Goal: Task Accomplishment & Management: Use online tool/utility

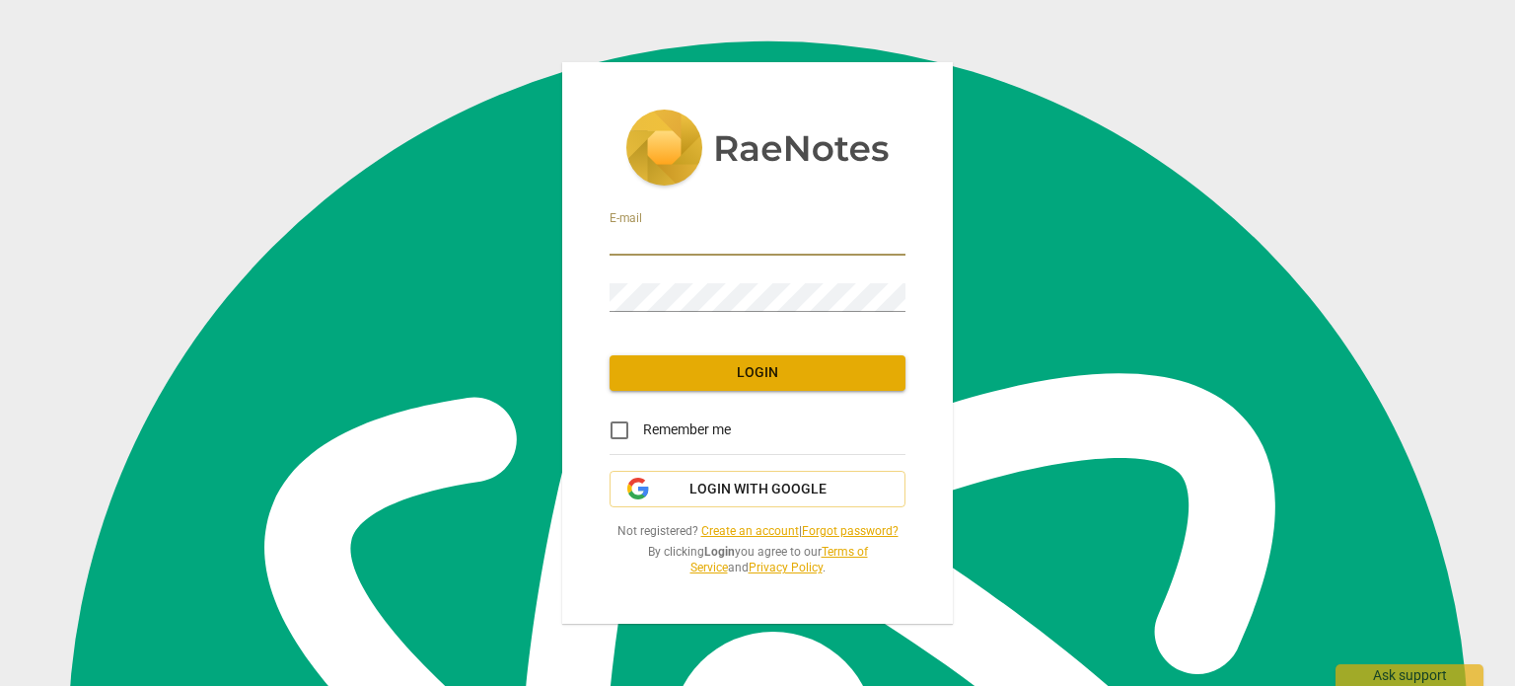
scroll to position [1817, 0]
click at [682, 232] on input "email" at bounding box center [758, 241] width 296 height 29
click at [696, 279] on div "Password" at bounding box center [758, 289] width 296 height 44
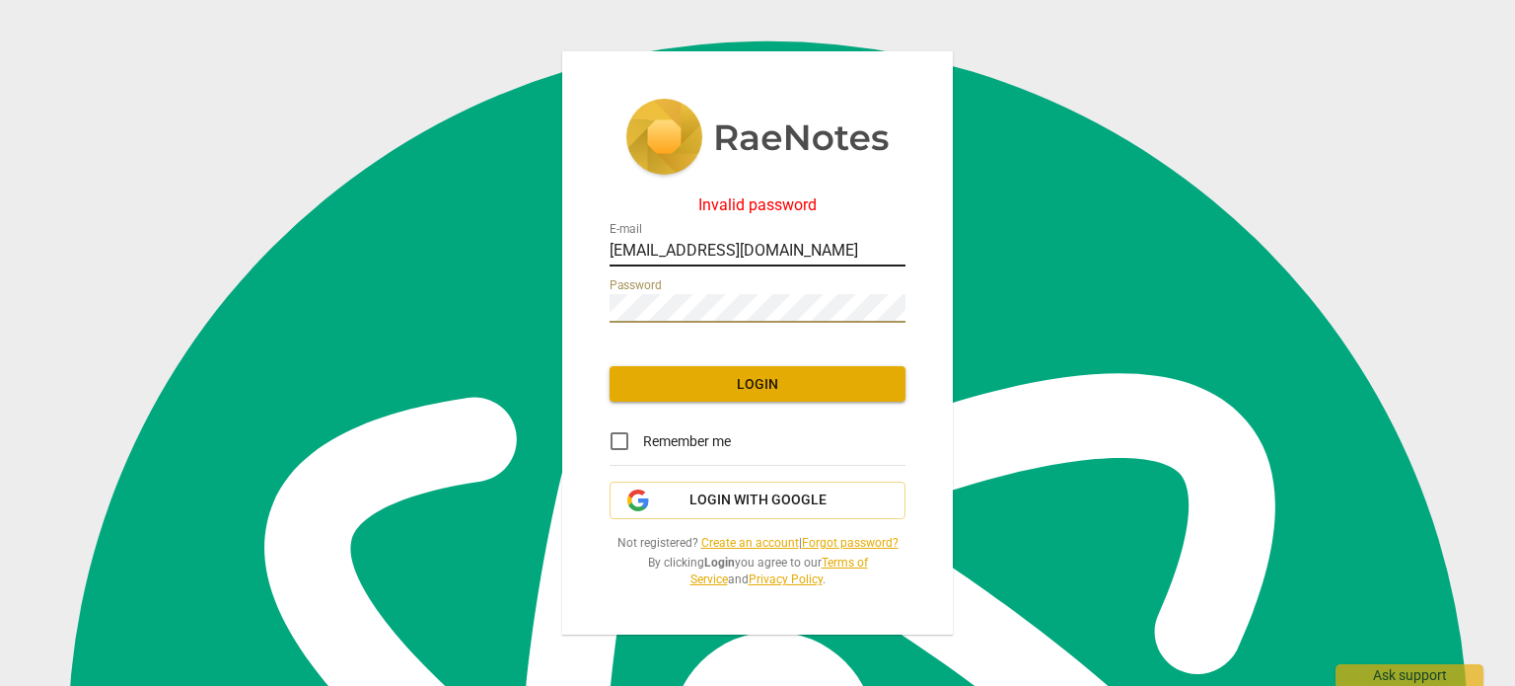
click at [778, 246] on input "[EMAIL_ADDRESS][DOMAIN_NAME]" at bounding box center [758, 252] width 296 height 29
type input "[DOMAIN_NAME][EMAIL_ADDRESS][DOMAIN_NAME]"
click at [780, 384] on span "Login" at bounding box center [757, 385] width 264 height 20
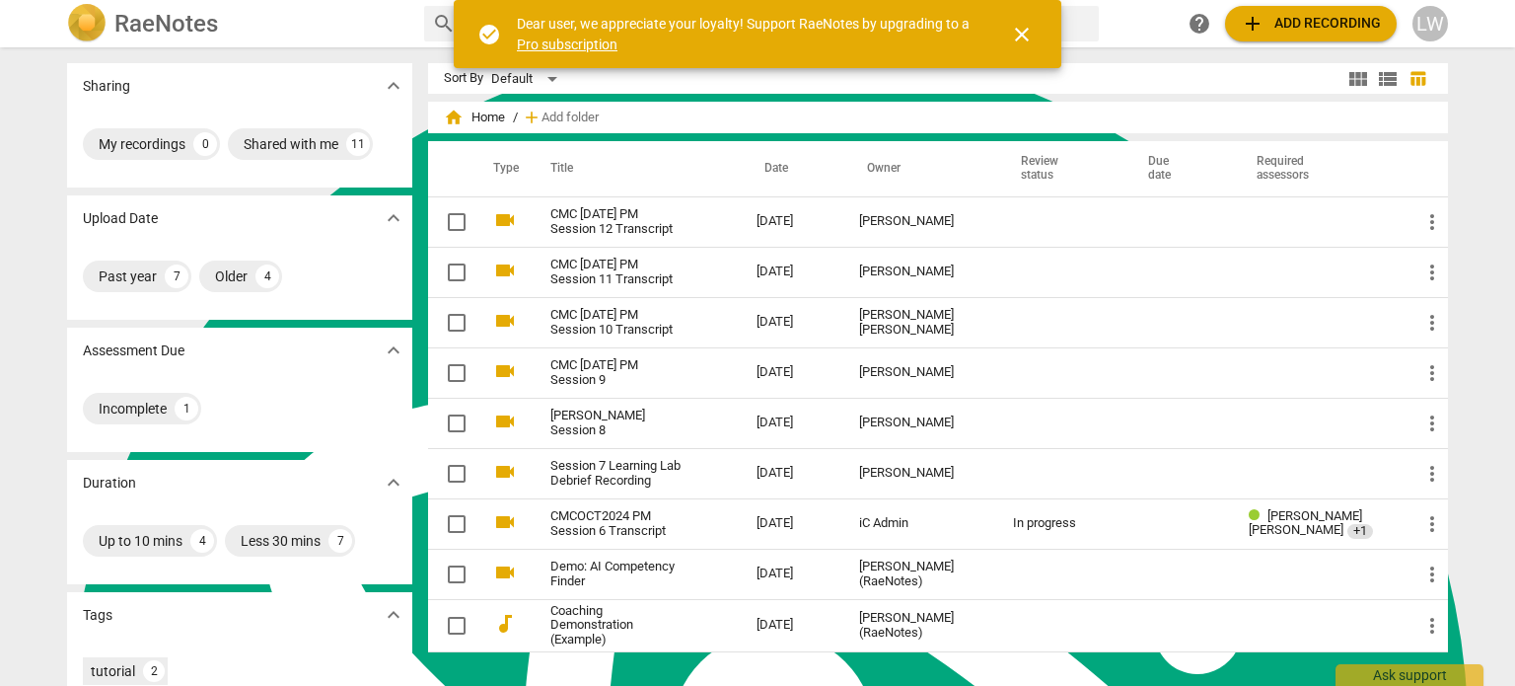
click at [1030, 30] on span "close" at bounding box center [1022, 35] width 24 height 24
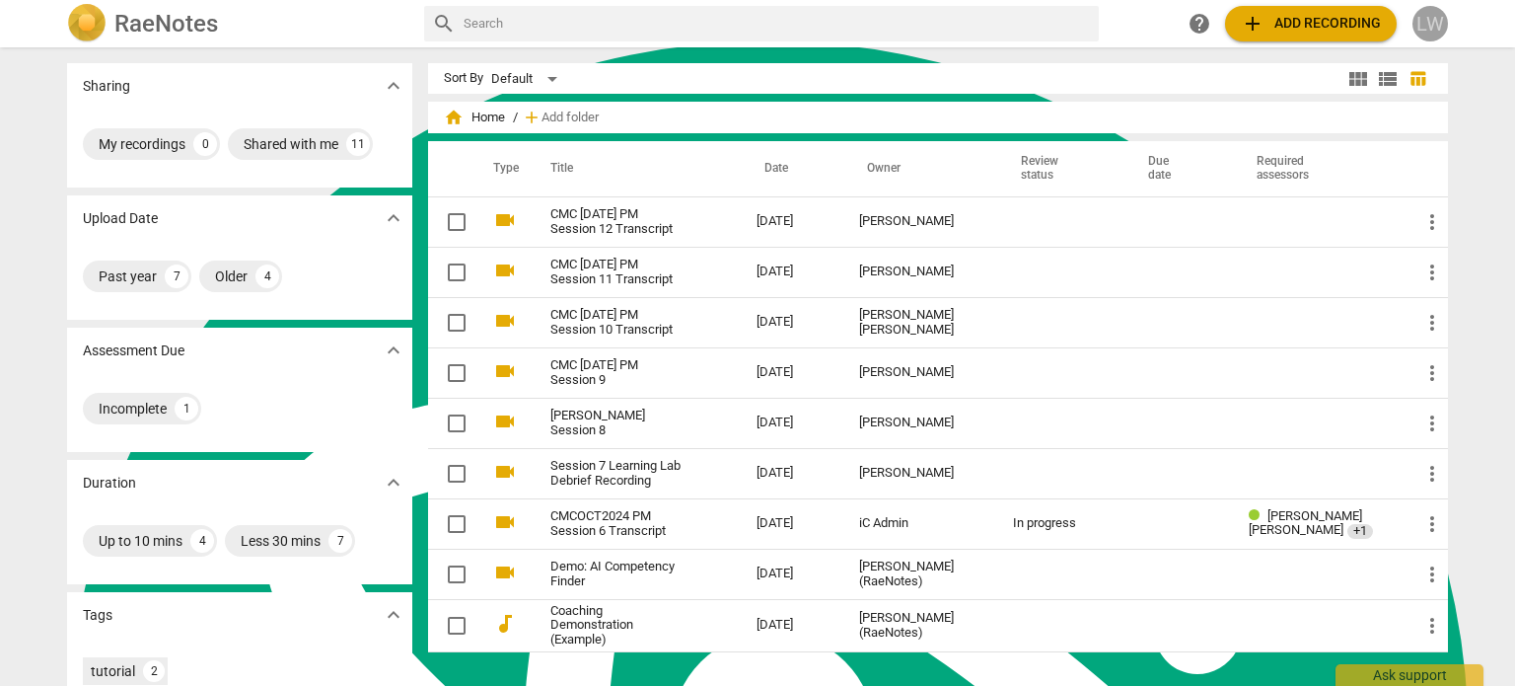
click at [1428, 23] on div "LW" at bounding box center [1430, 24] width 36 height 36
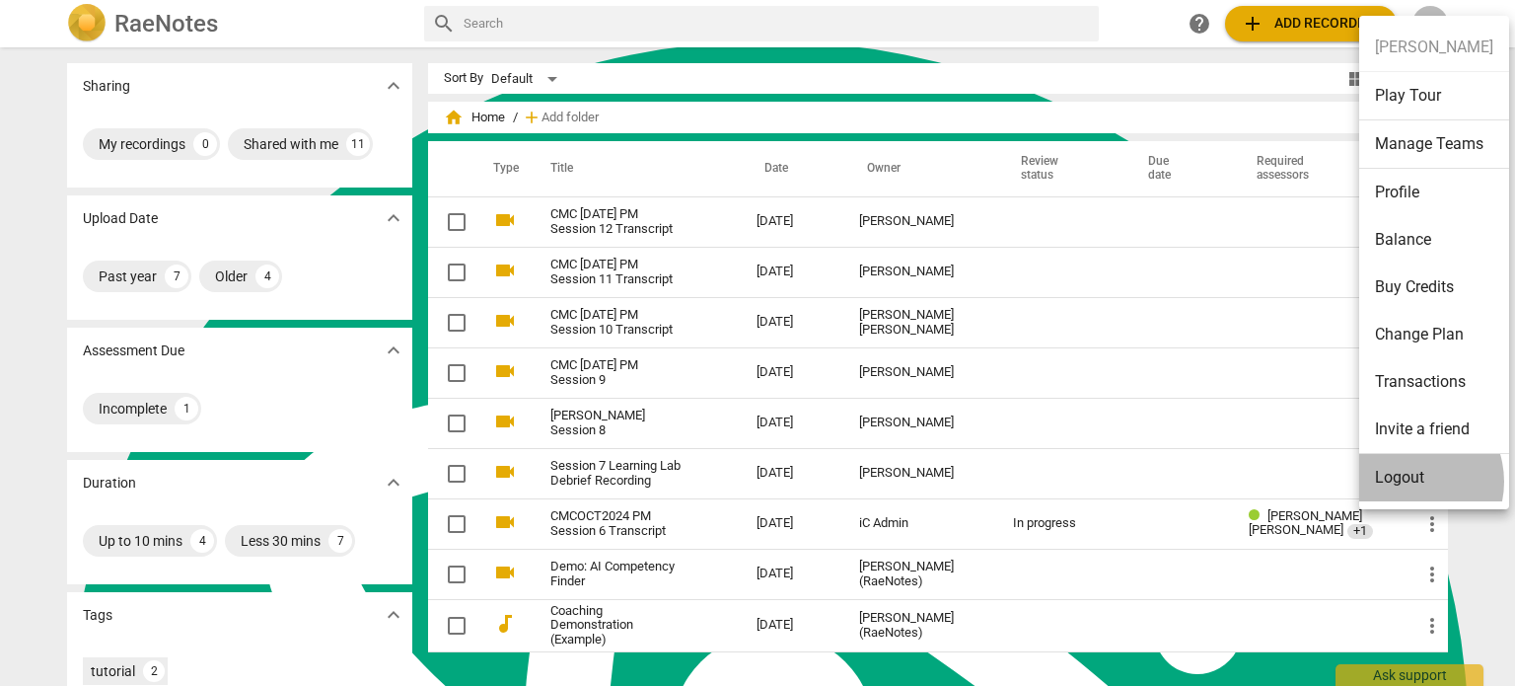
click at [1406, 480] on li "Logout" at bounding box center [1434, 477] width 150 height 47
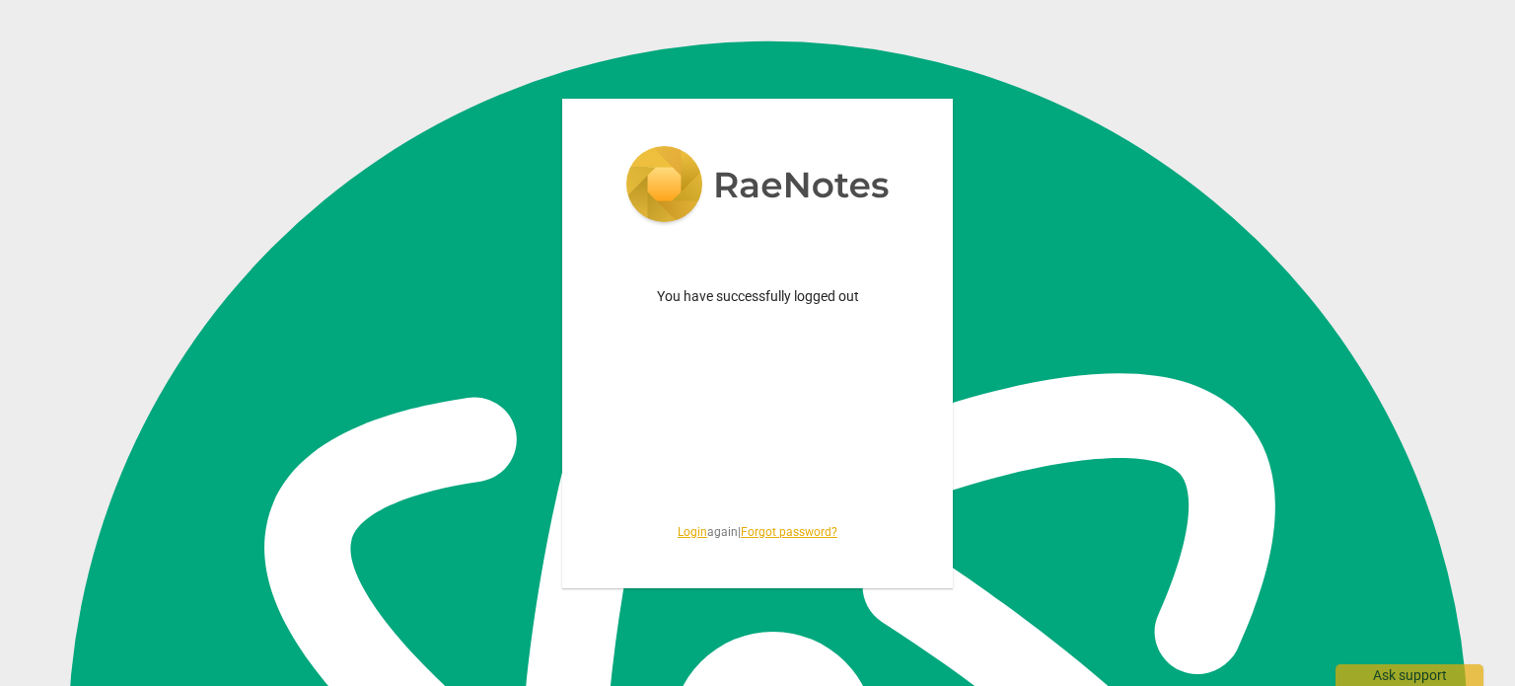
click at [679, 536] on link "Login" at bounding box center [693, 532] width 30 height 14
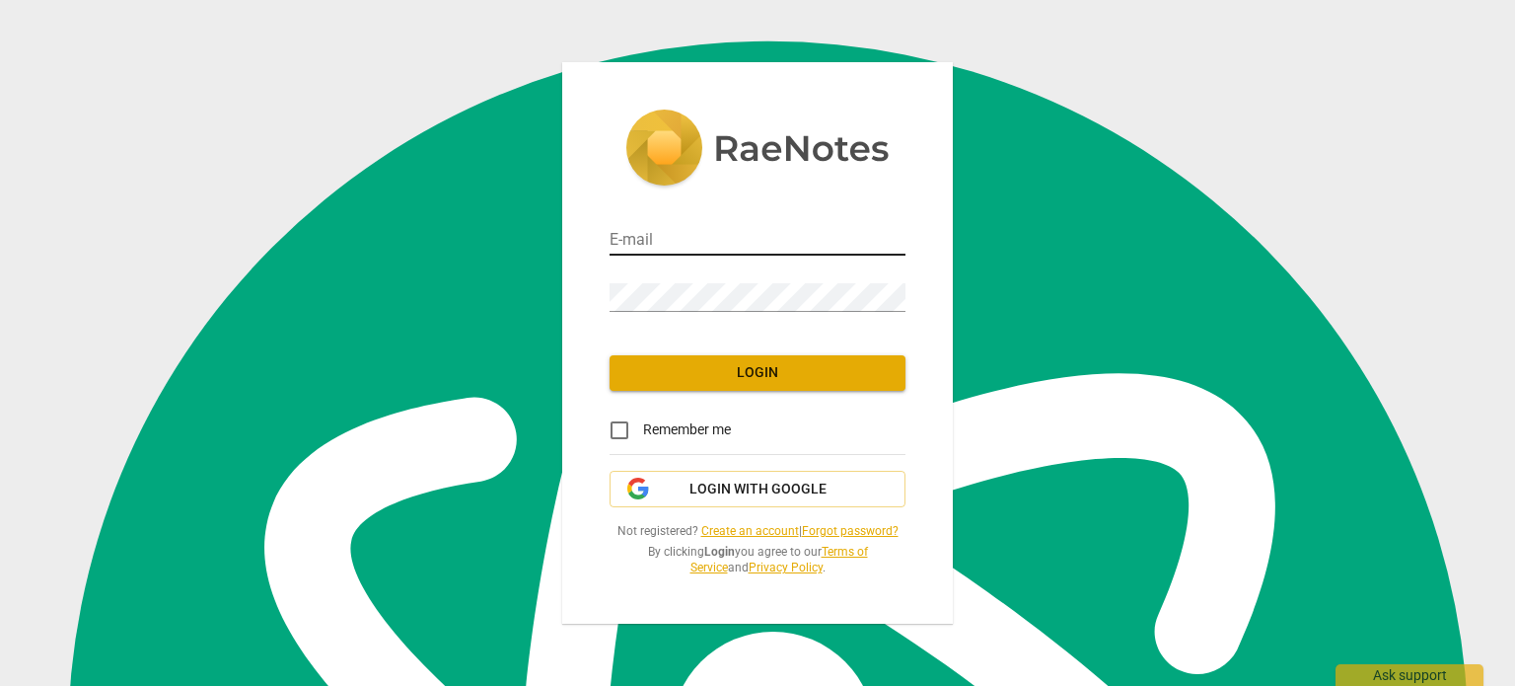
click at [665, 238] on input "email" at bounding box center [758, 241] width 296 height 29
type input "[EMAIL_ADDRESS][DOMAIN_NAME]"
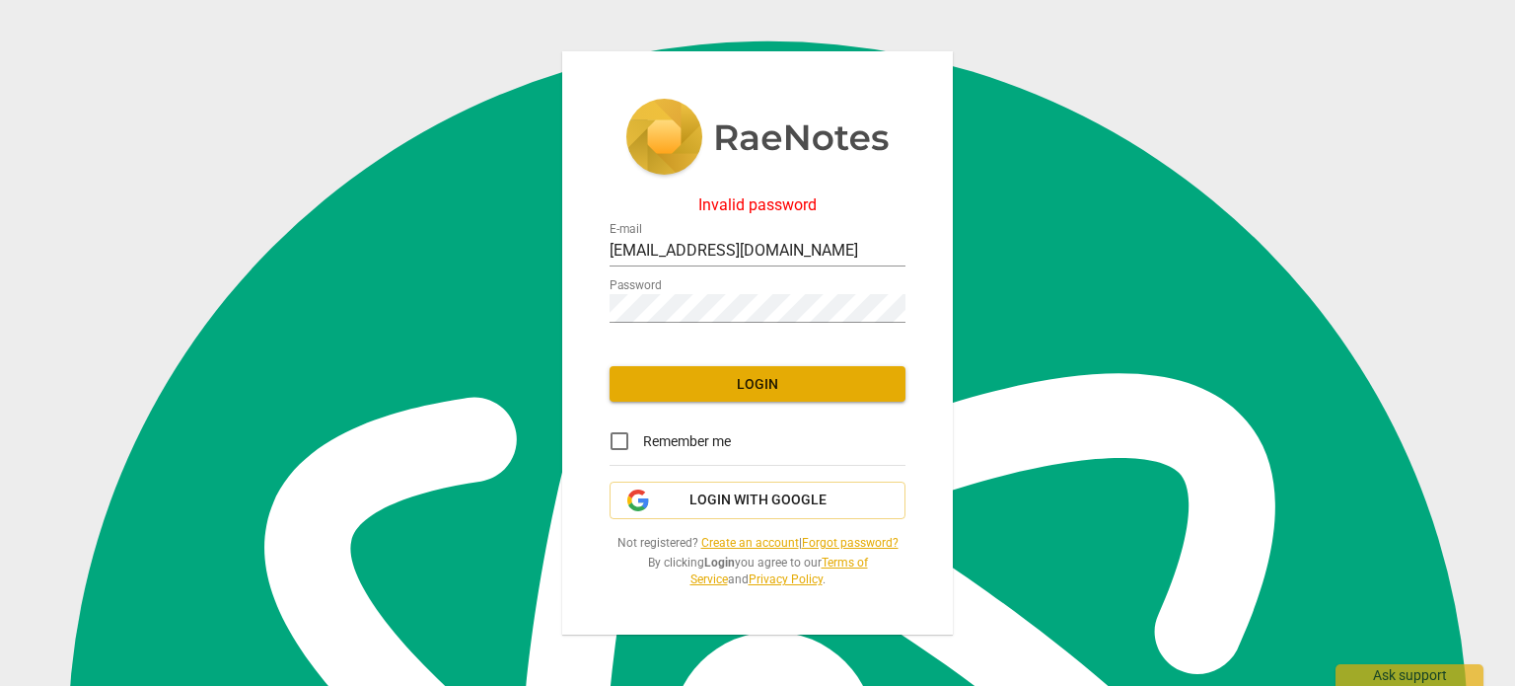
click at [869, 538] on link "Forgot password?" at bounding box center [850, 543] width 97 height 14
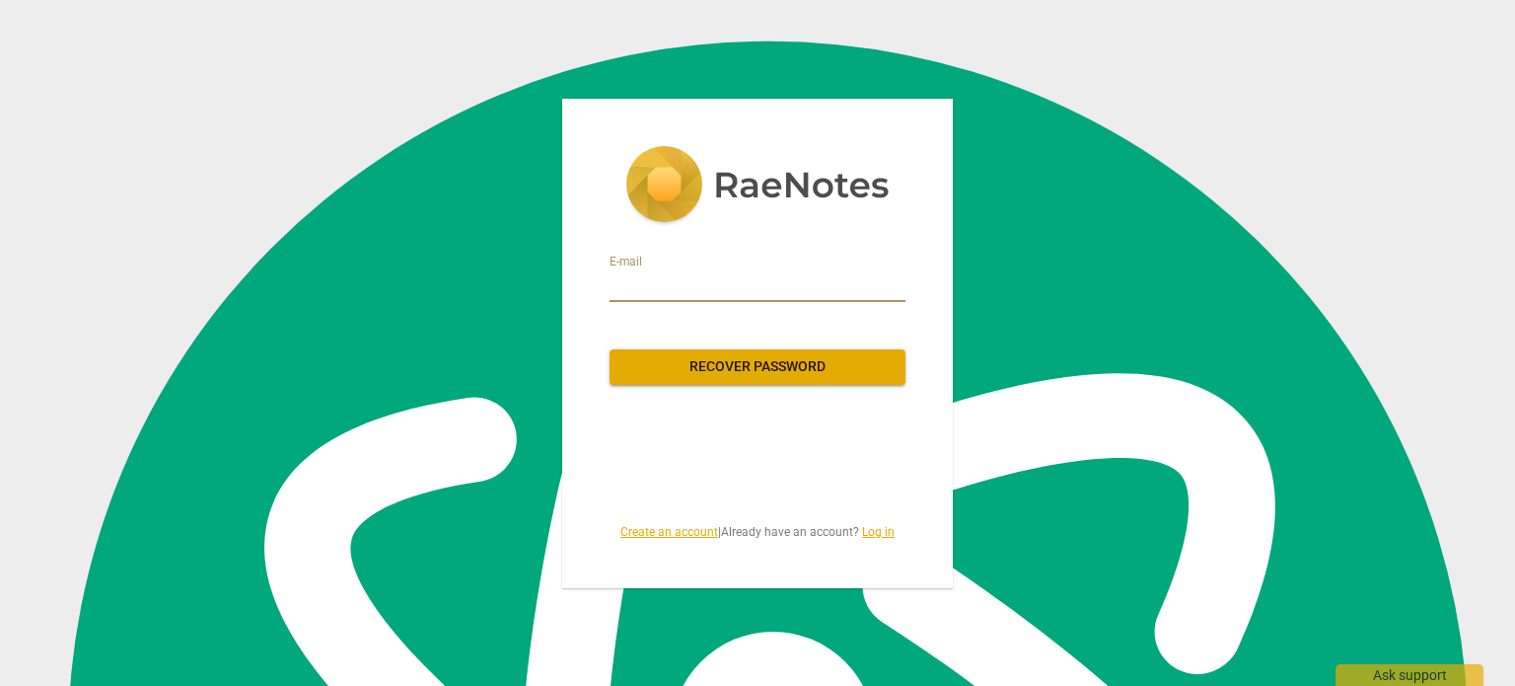
click at [686, 287] on input "email" at bounding box center [758, 286] width 296 height 32
type input "[EMAIL_ADDRESS][DOMAIN_NAME]"
click at [755, 362] on span "Recover password" at bounding box center [757, 367] width 264 height 20
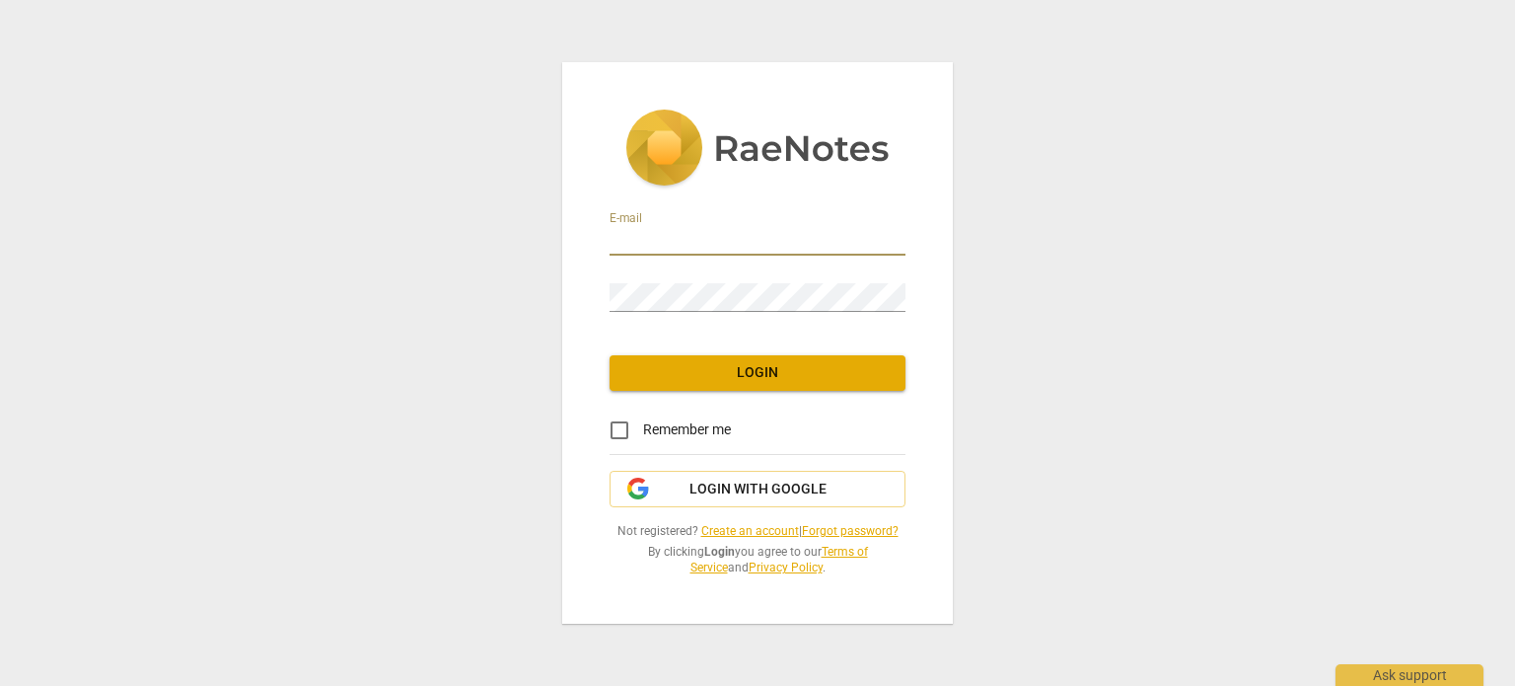
type input "[EMAIL_ADDRESS][DOMAIN_NAME]"
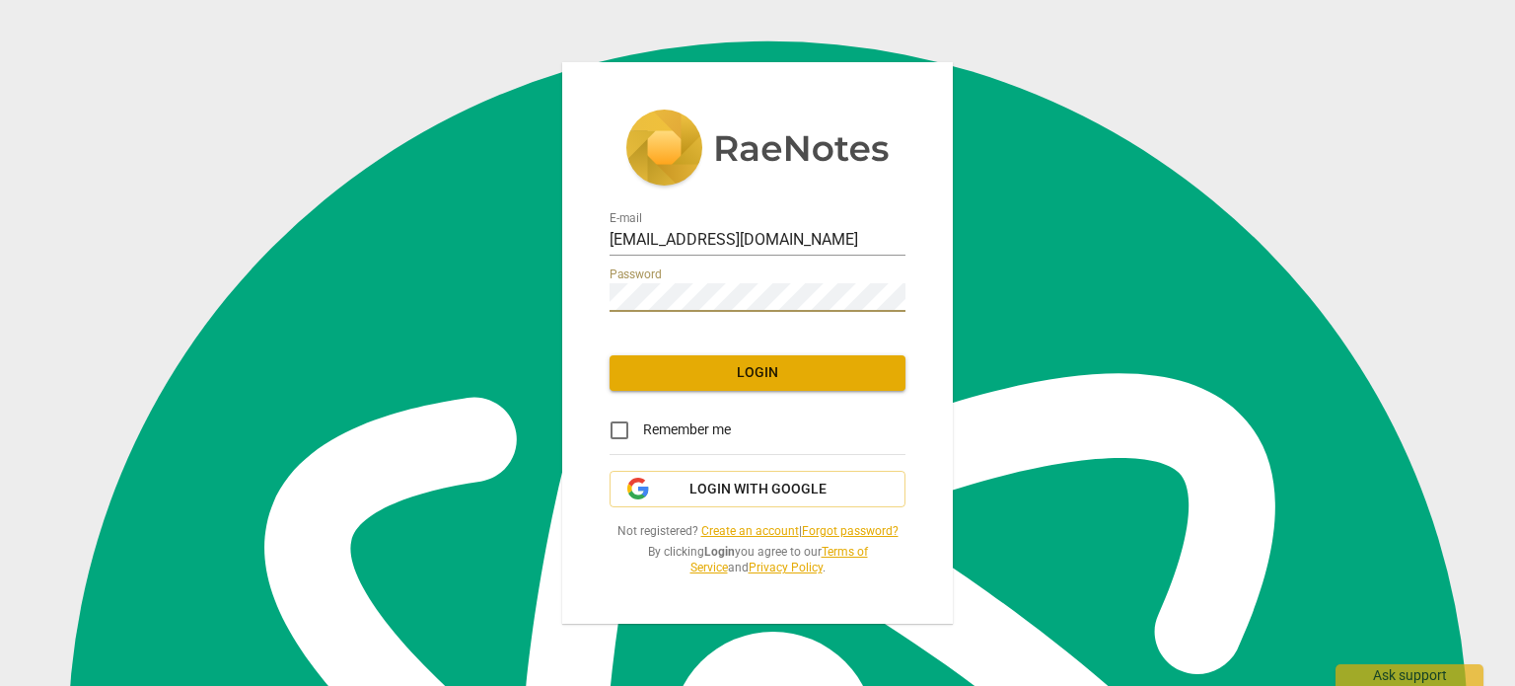
scroll to position [1817, 0]
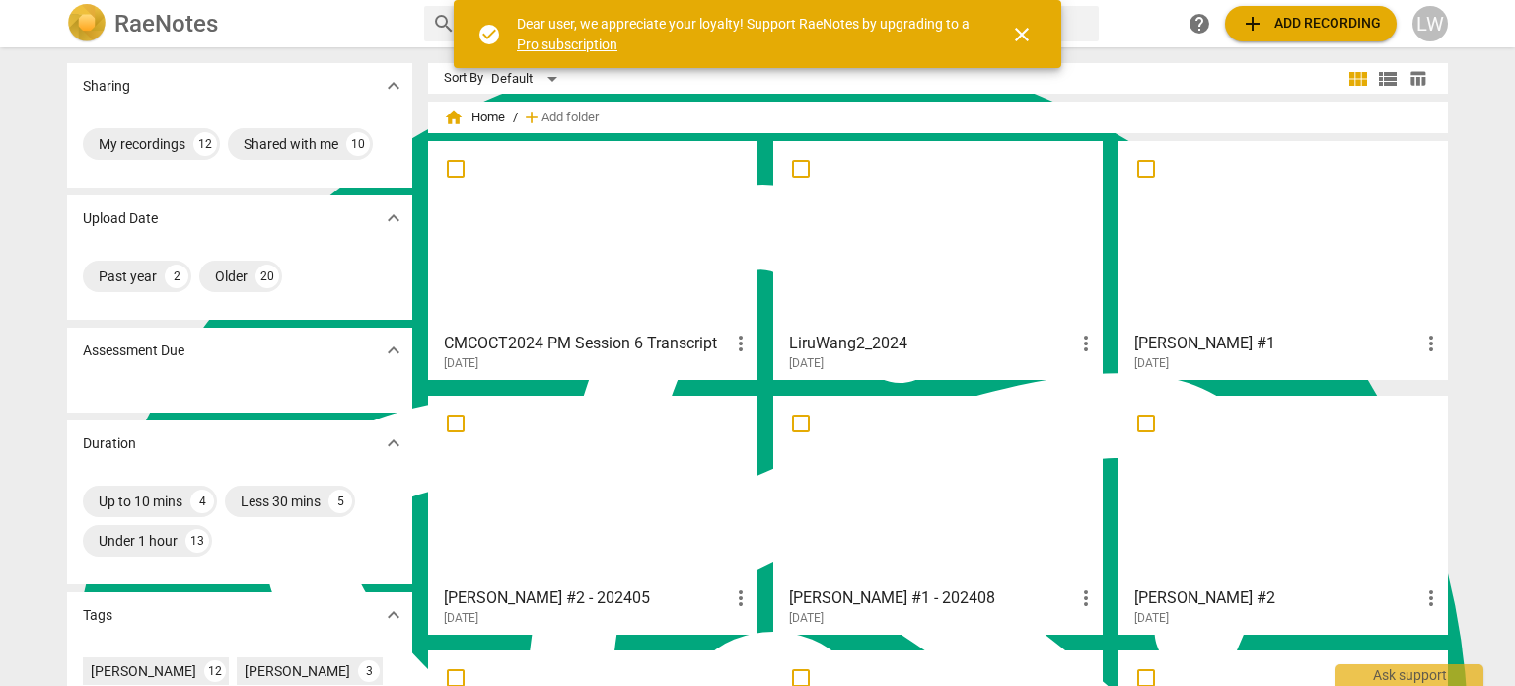
click at [1430, 22] on div "LW" at bounding box center [1430, 24] width 36 height 36
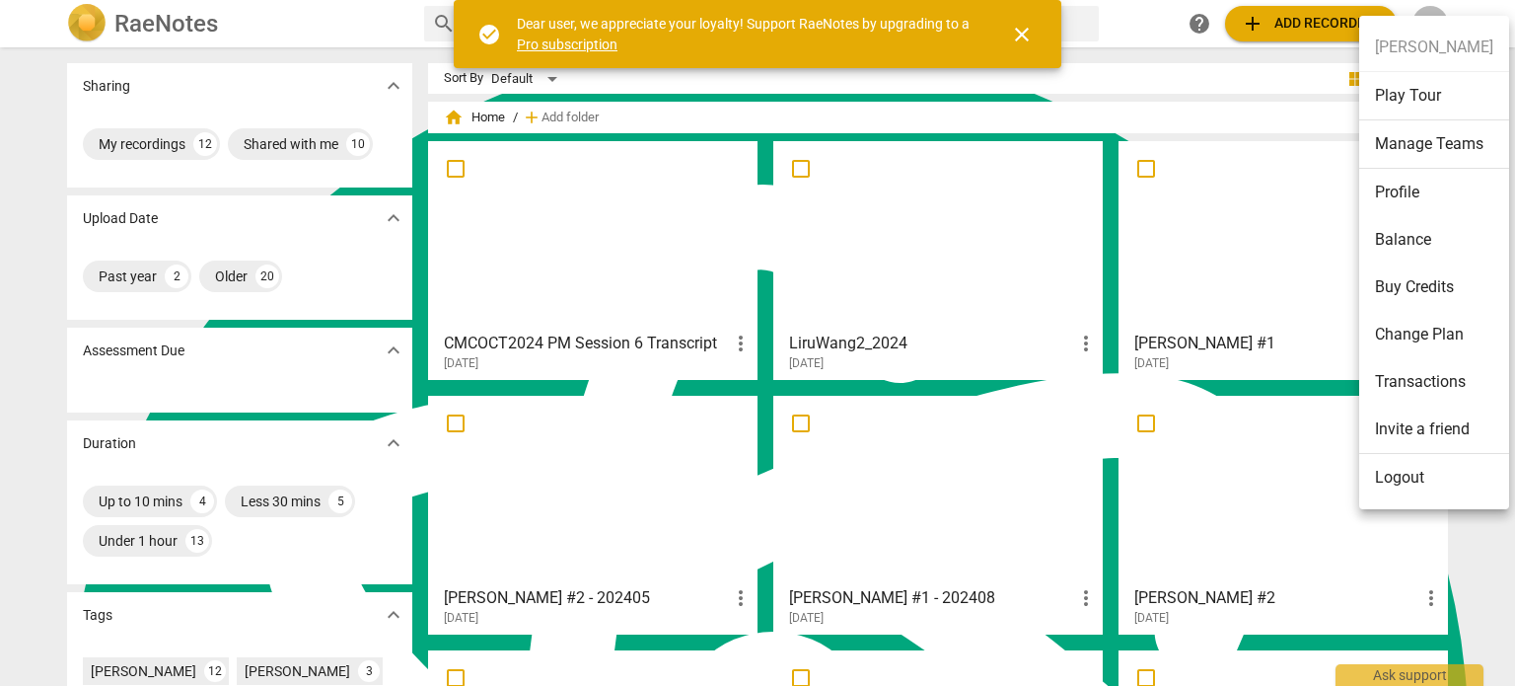
click at [1424, 241] on li "Balance" at bounding box center [1434, 239] width 150 height 47
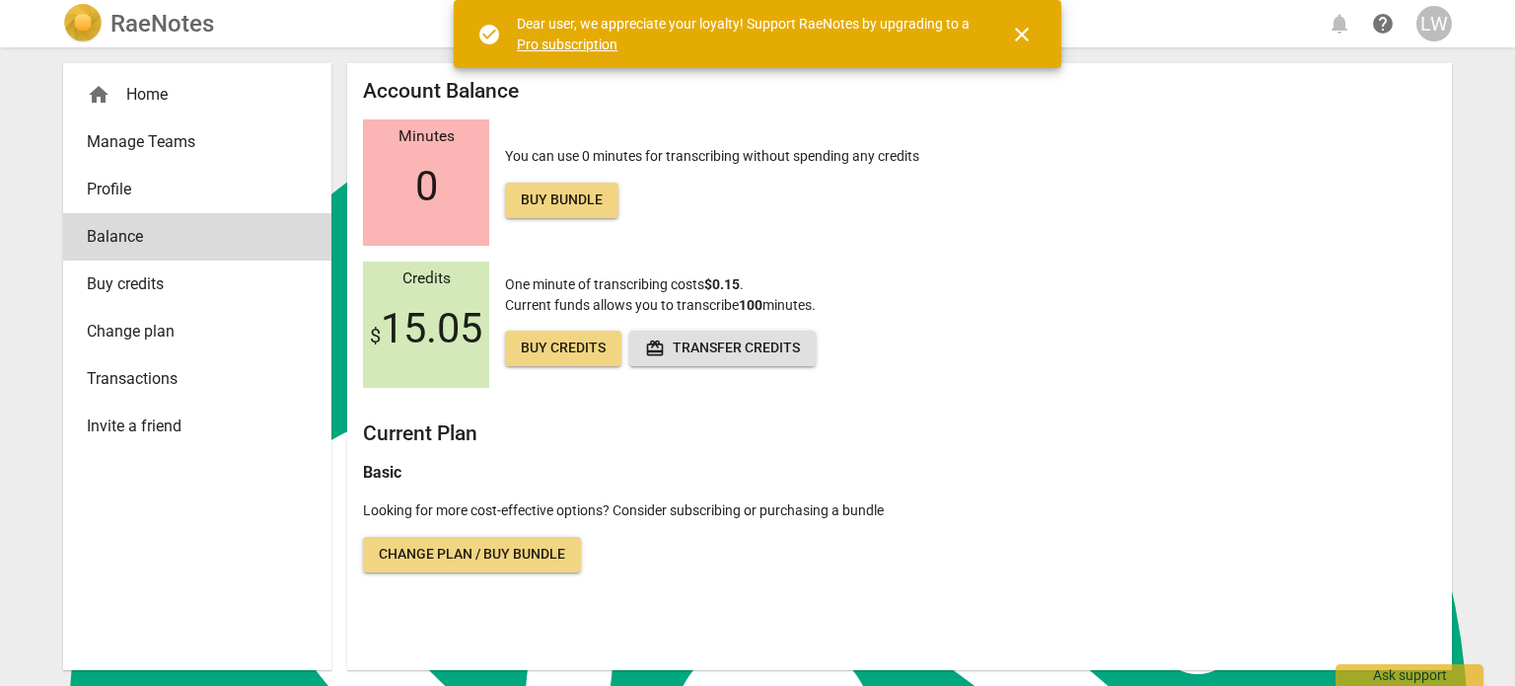
click at [1438, 23] on div "LW" at bounding box center [1434, 24] width 36 height 36
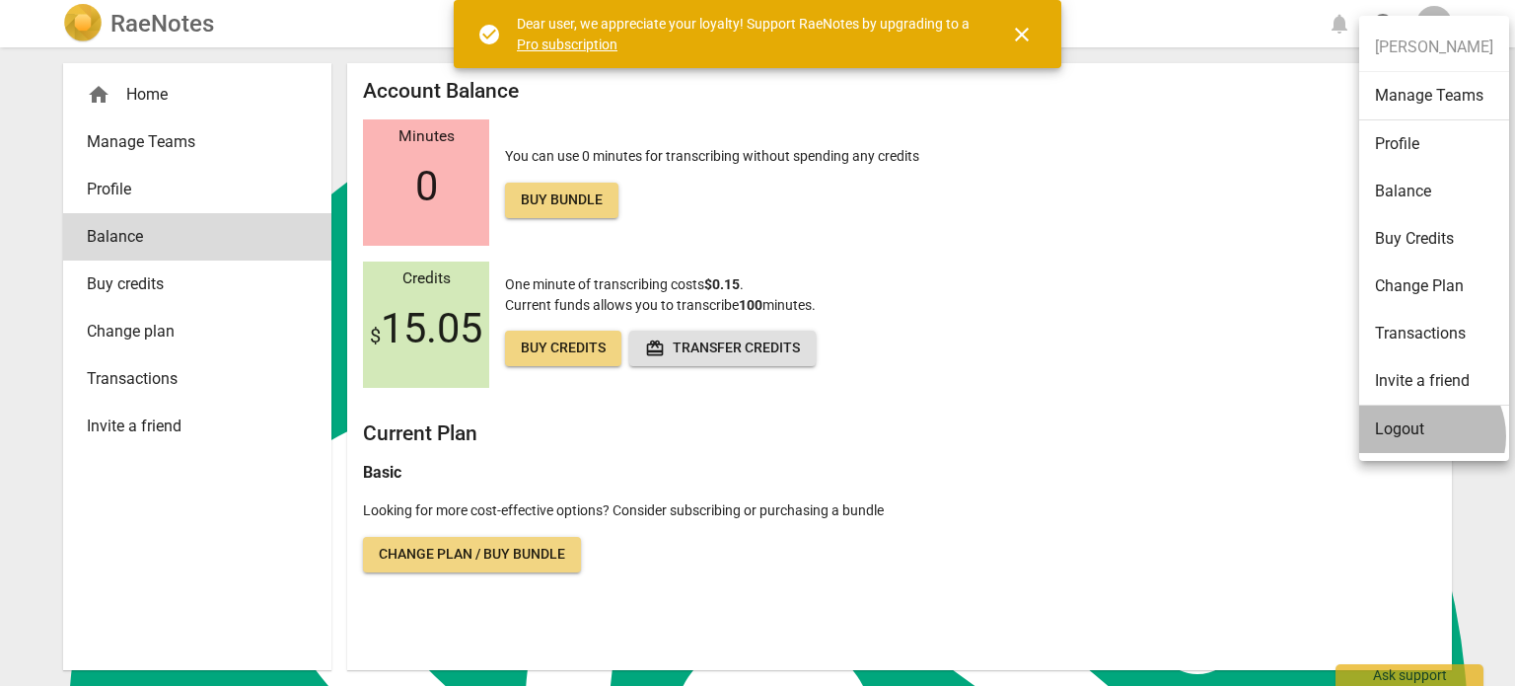
click at [1418, 435] on li "Logout" at bounding box center [1434, 428] width 150 height 47
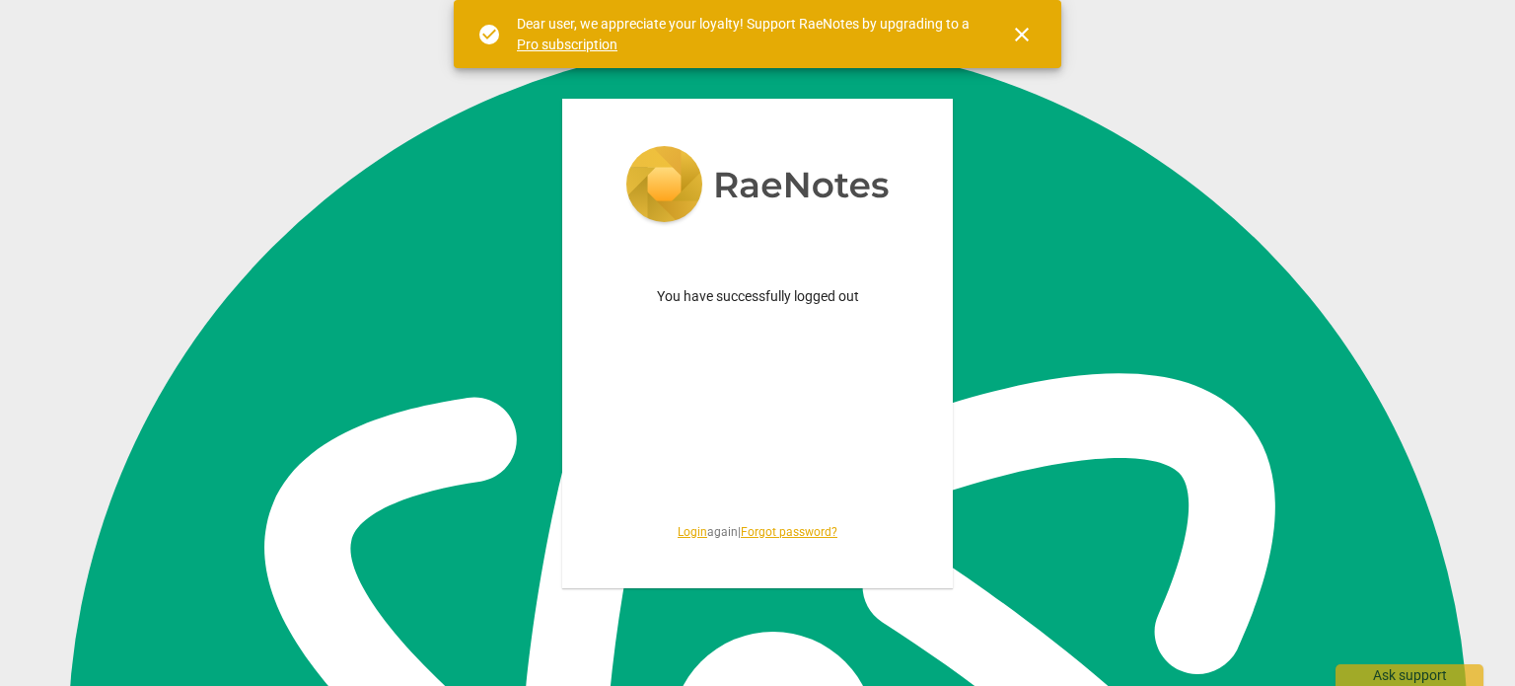
click at [693, 533] on link "Login" at bounding box center [693, 532] width 30 height 14
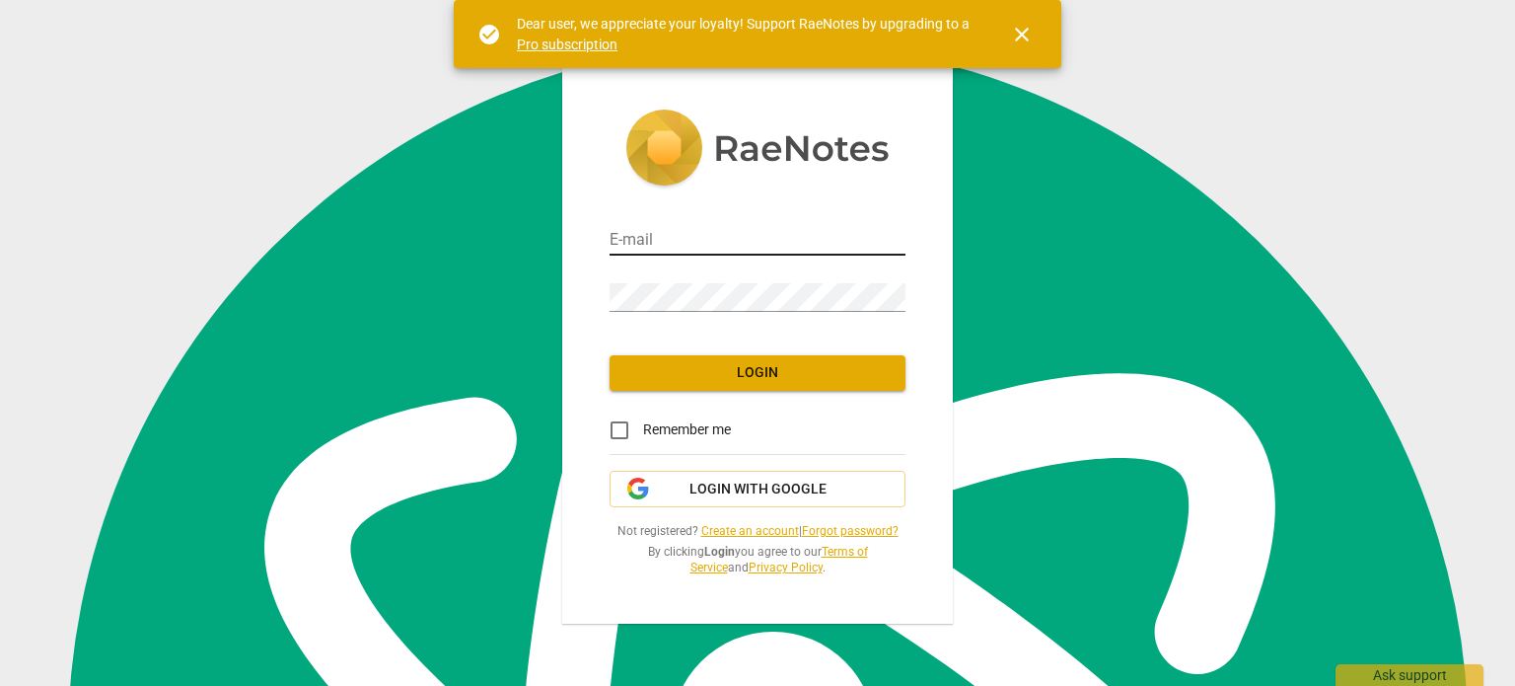
click at [705, 234] on input "email" at bounding box center [758, 241] width 296 height 29
type input "[DOMAIN_NAME][EMAIL_ADDRESS][DOMAIN_NAME]"
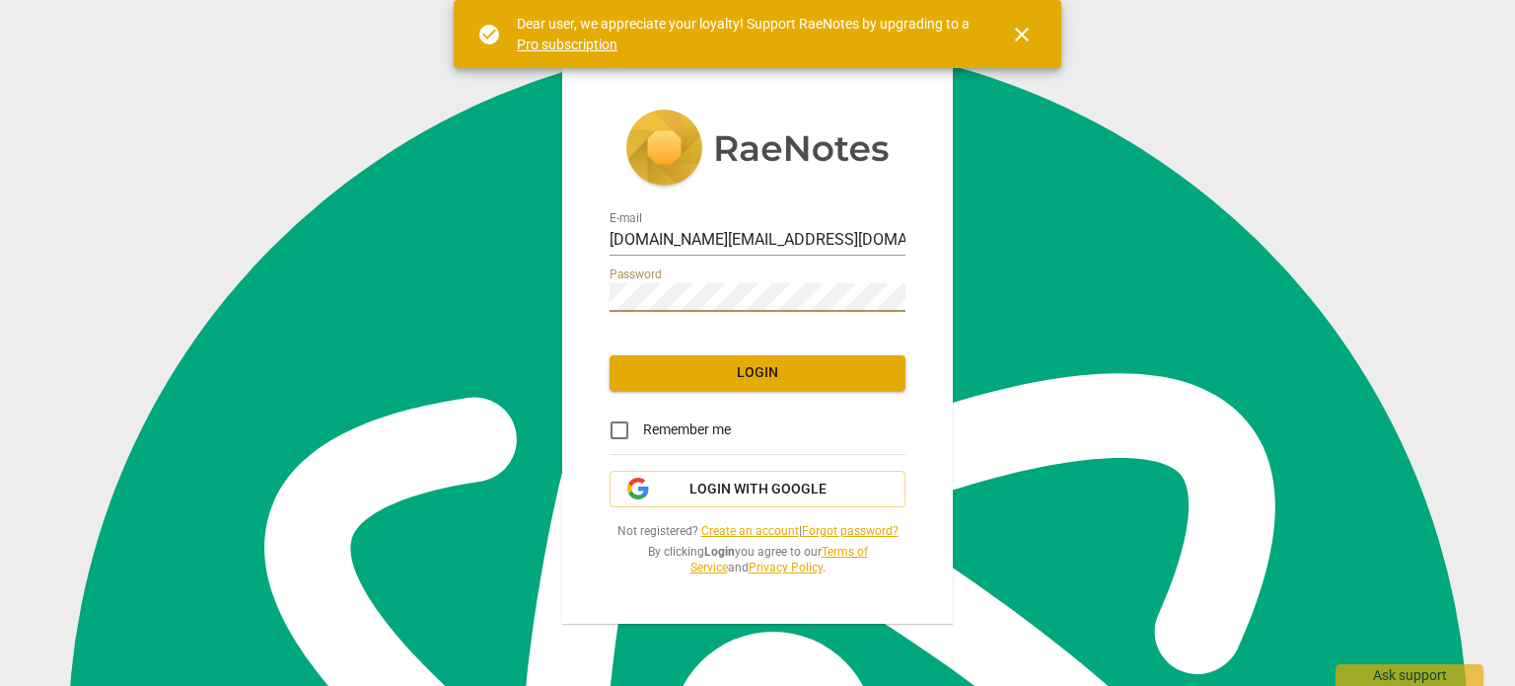
click at [744, 371] on span "Login" at bounding box center [757, 373] width 264 height 20
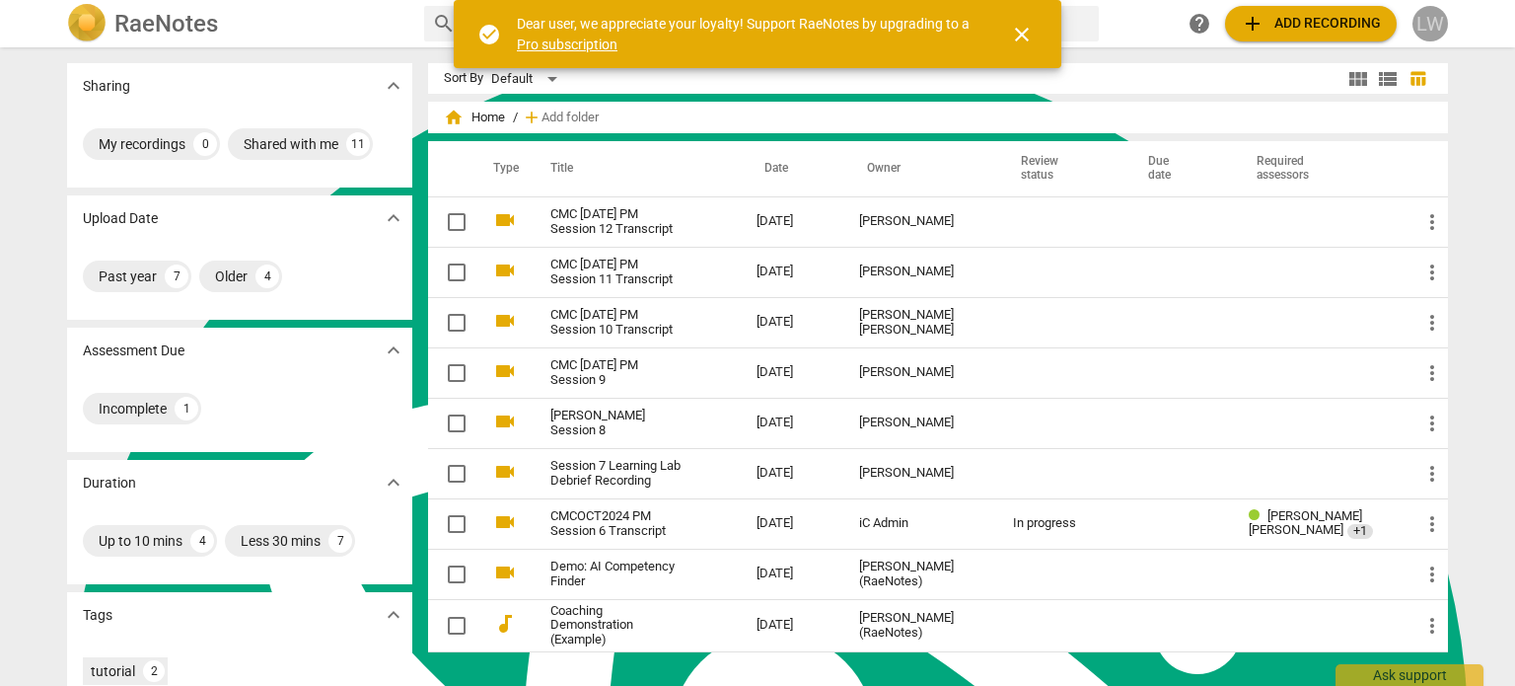
click at [1432, 17] on div "LW" at bounding box center [1430, 24] width 36 height 36
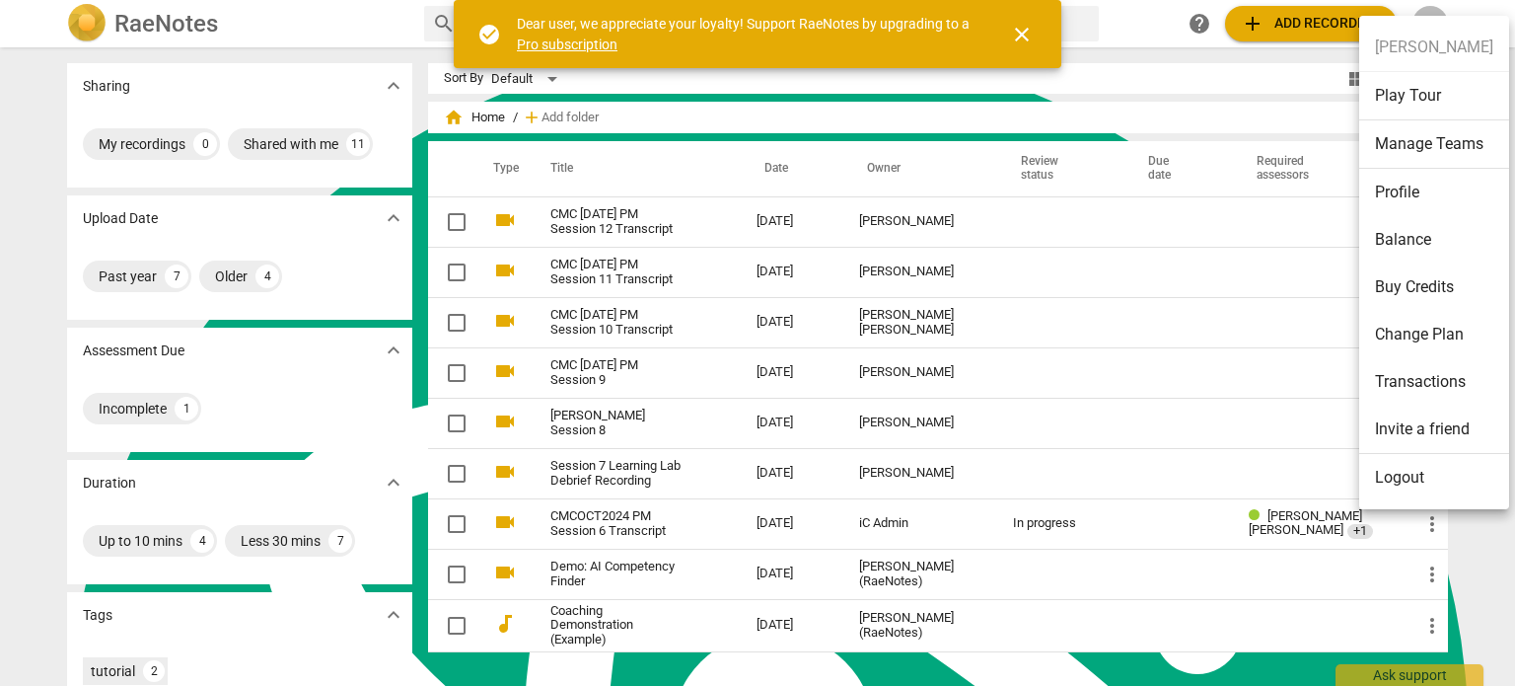
click at [1422, 236] on li "Balance" at bounding box center [1434, 239] width 150 height 47
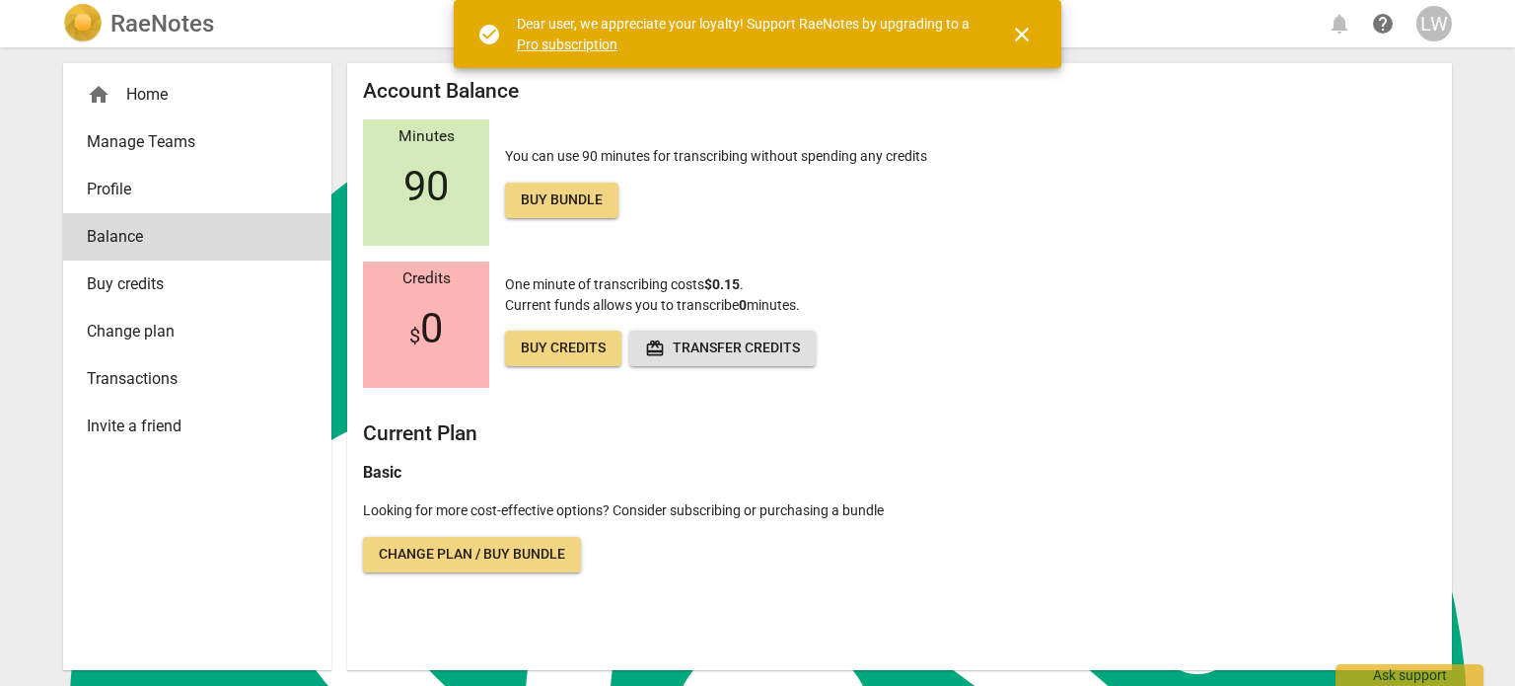
click at [1029, 28] on span "close" at bounding box center [1022, 35] width 24 height 24
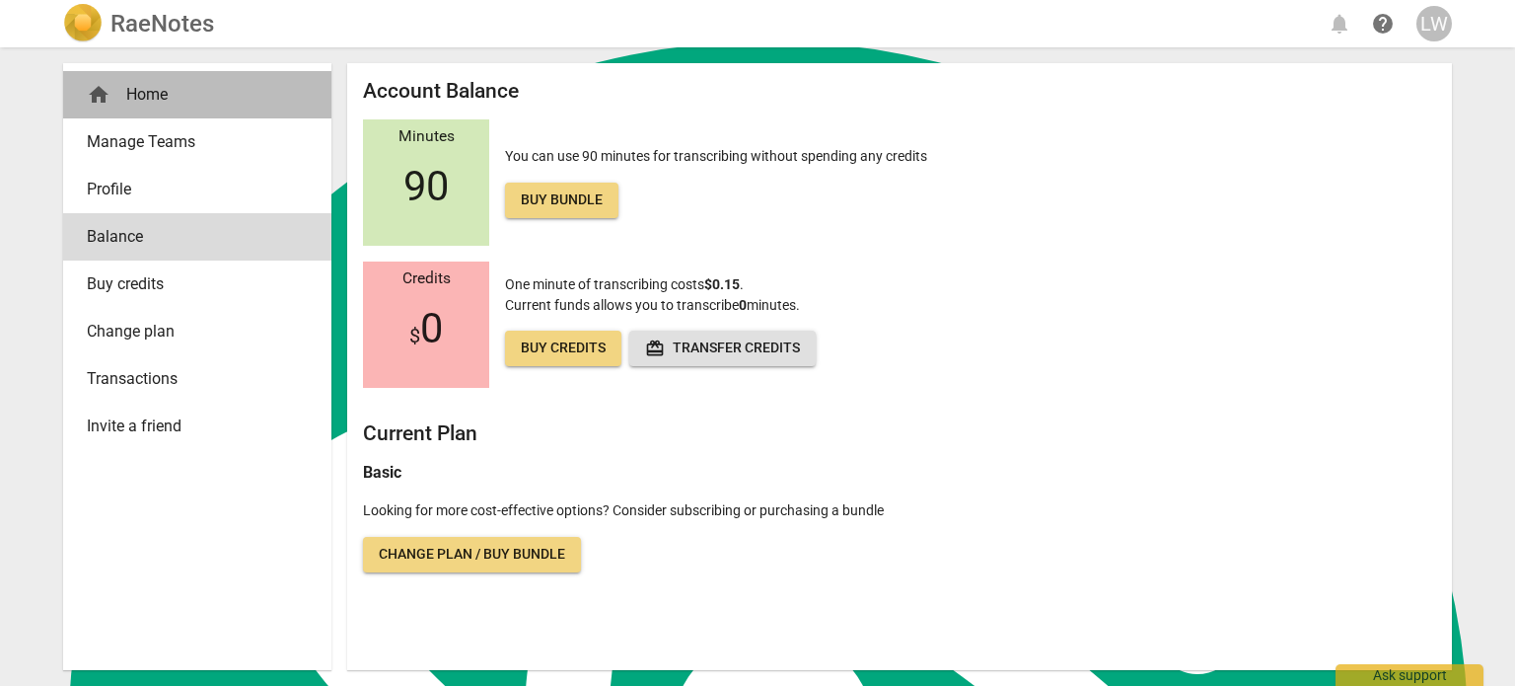
click at [181, 99] on div "home Home" at bounding box center [189, 95] width 205 height 24
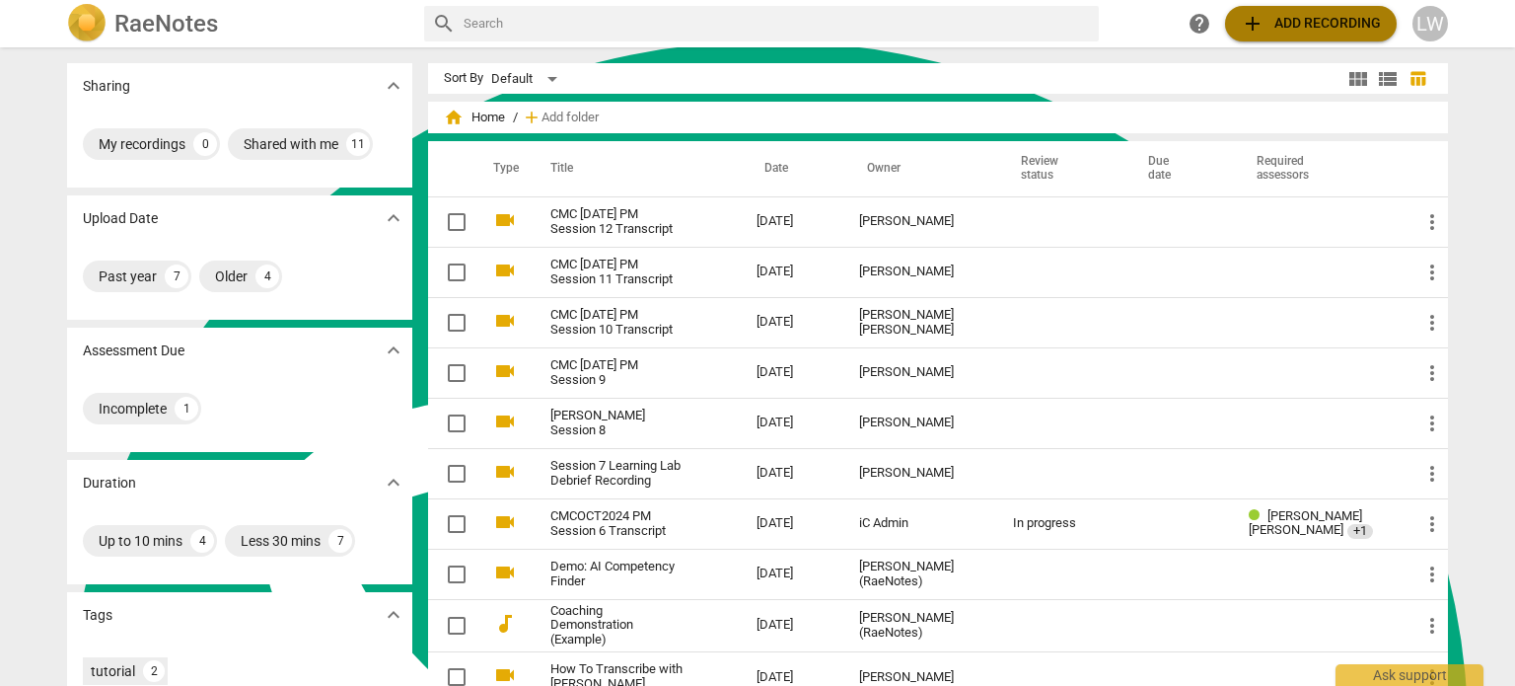
click at [1291, 20] on span "add Add recording" at bounding box center [1311, 24] width 140 height 24
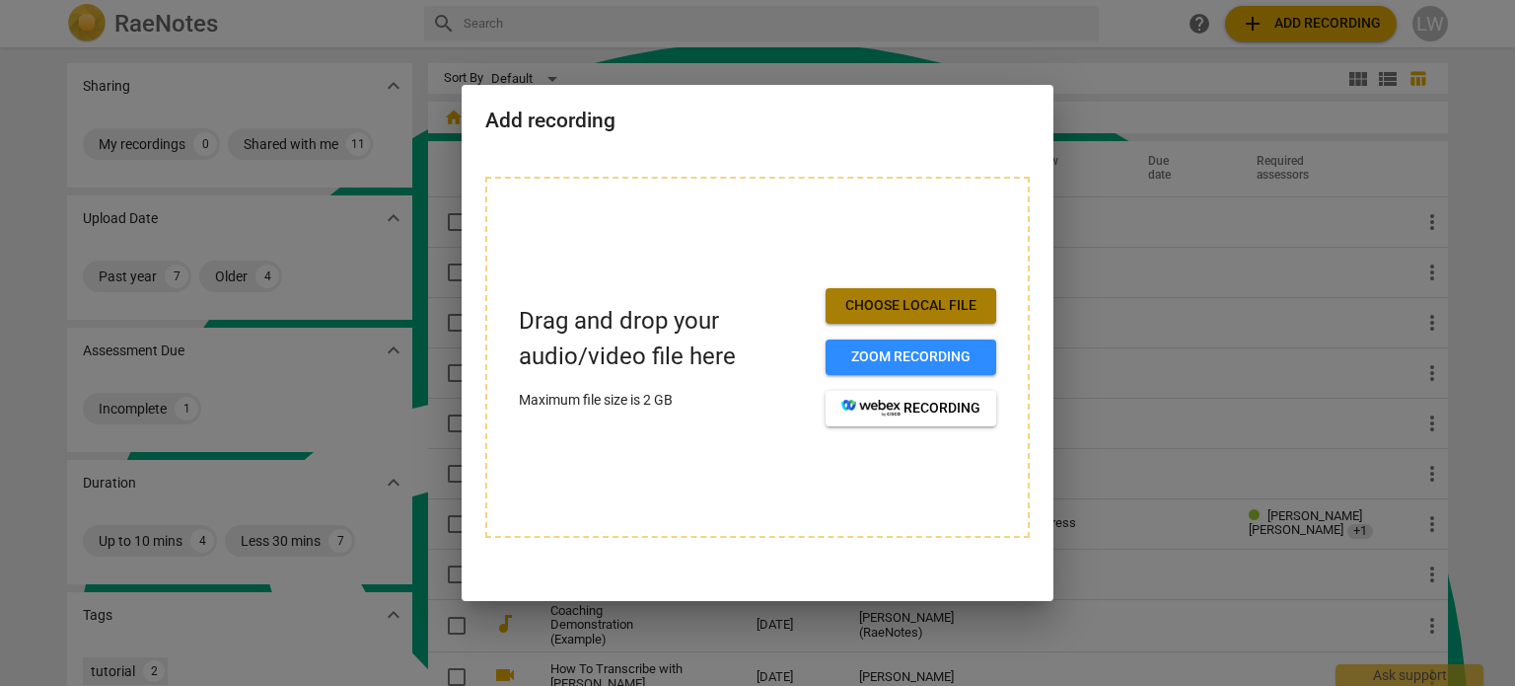
click at [896, 308] on span "Choose local file" at bounding box center [910, 306] width 139 height 20
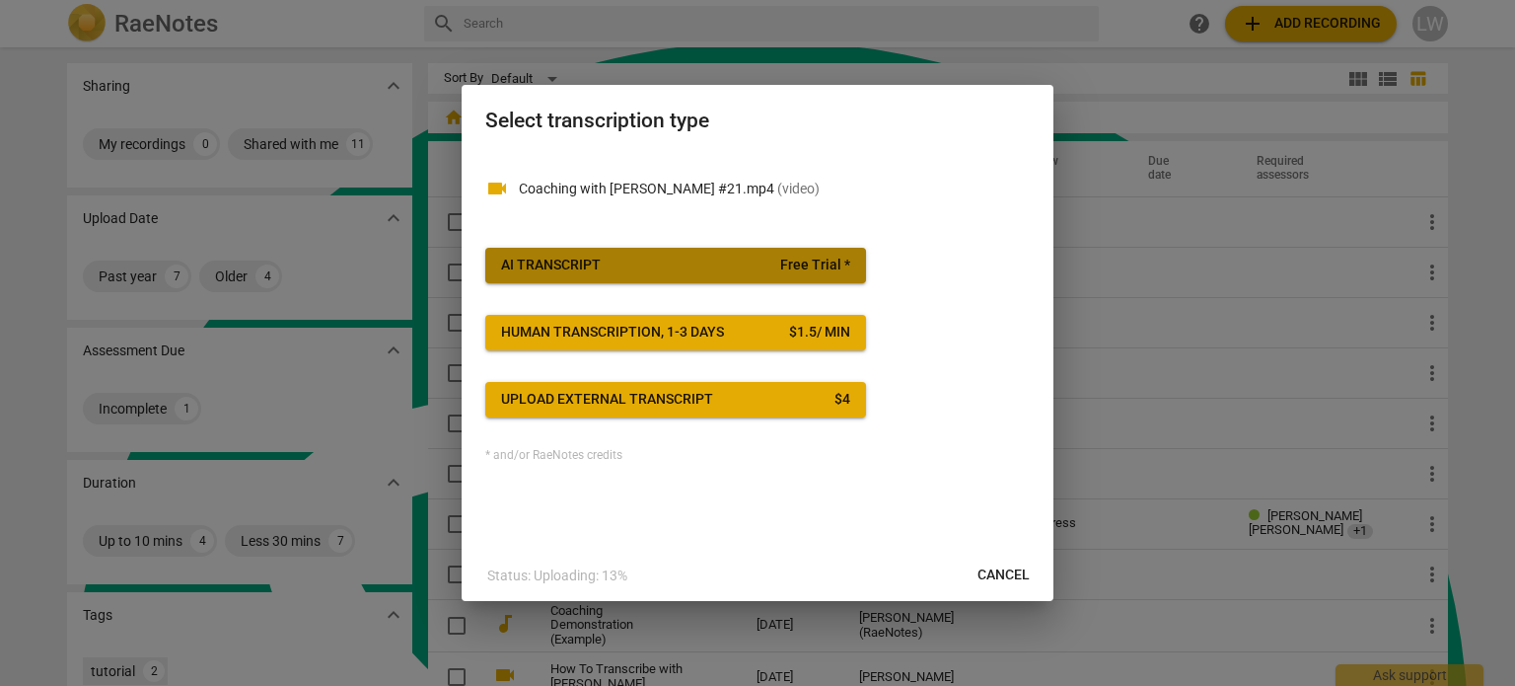
click at [655, 272] on span "AI Transcript Free Trial *" at bounding box center [675, 265] width 349 height 20
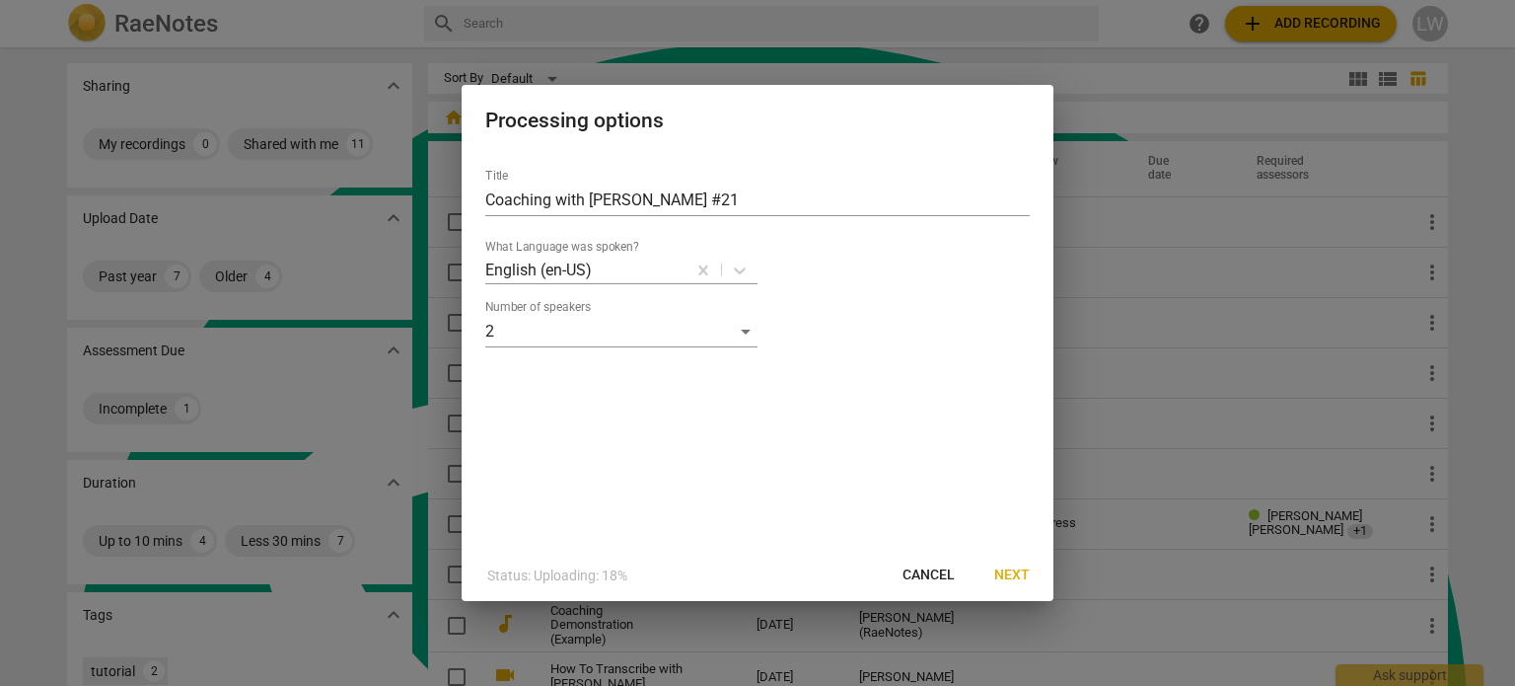
click at [1010, 573] on span "Next" at bounding box center [1012, 575] width 36 height 20
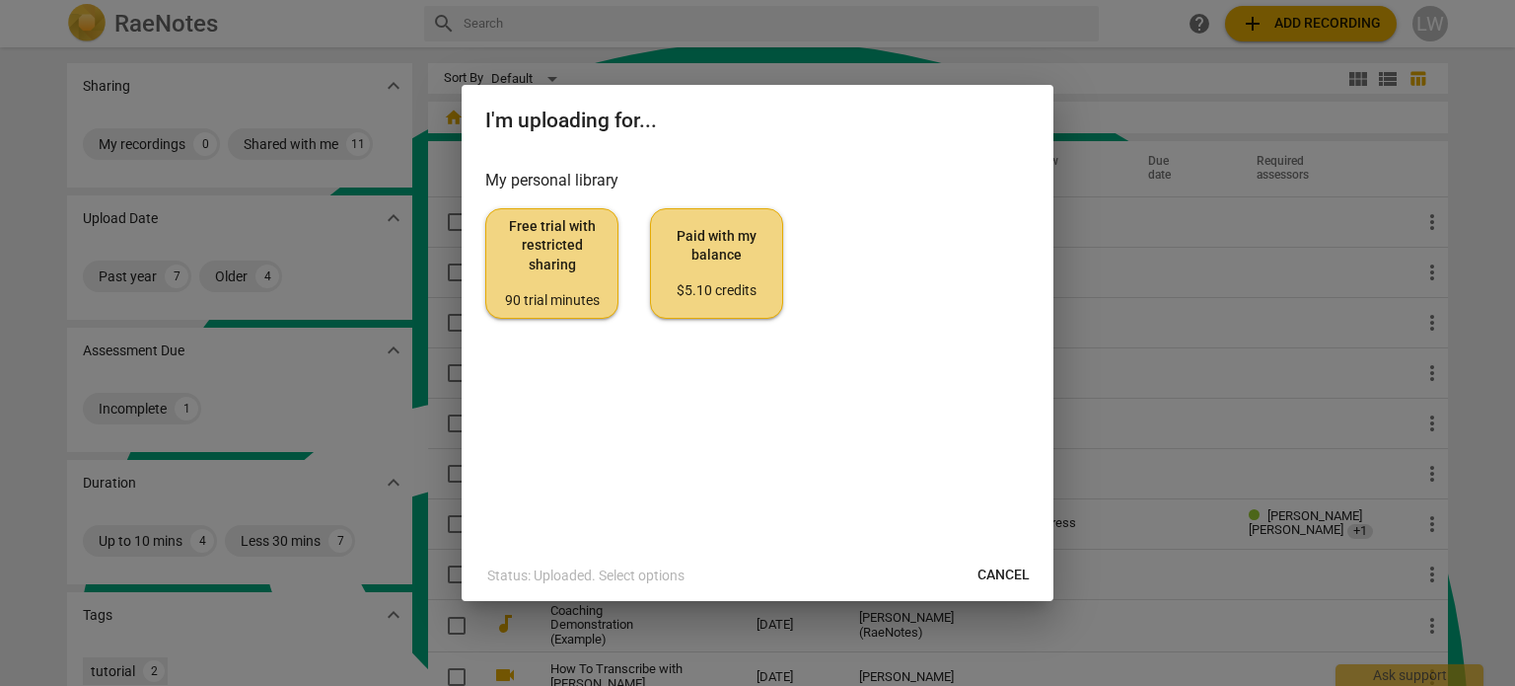
click at [557, 267] on span "Free trial with restricted sharing 90 trial minutes" at bounding box center [552, 263] width 100 height 93
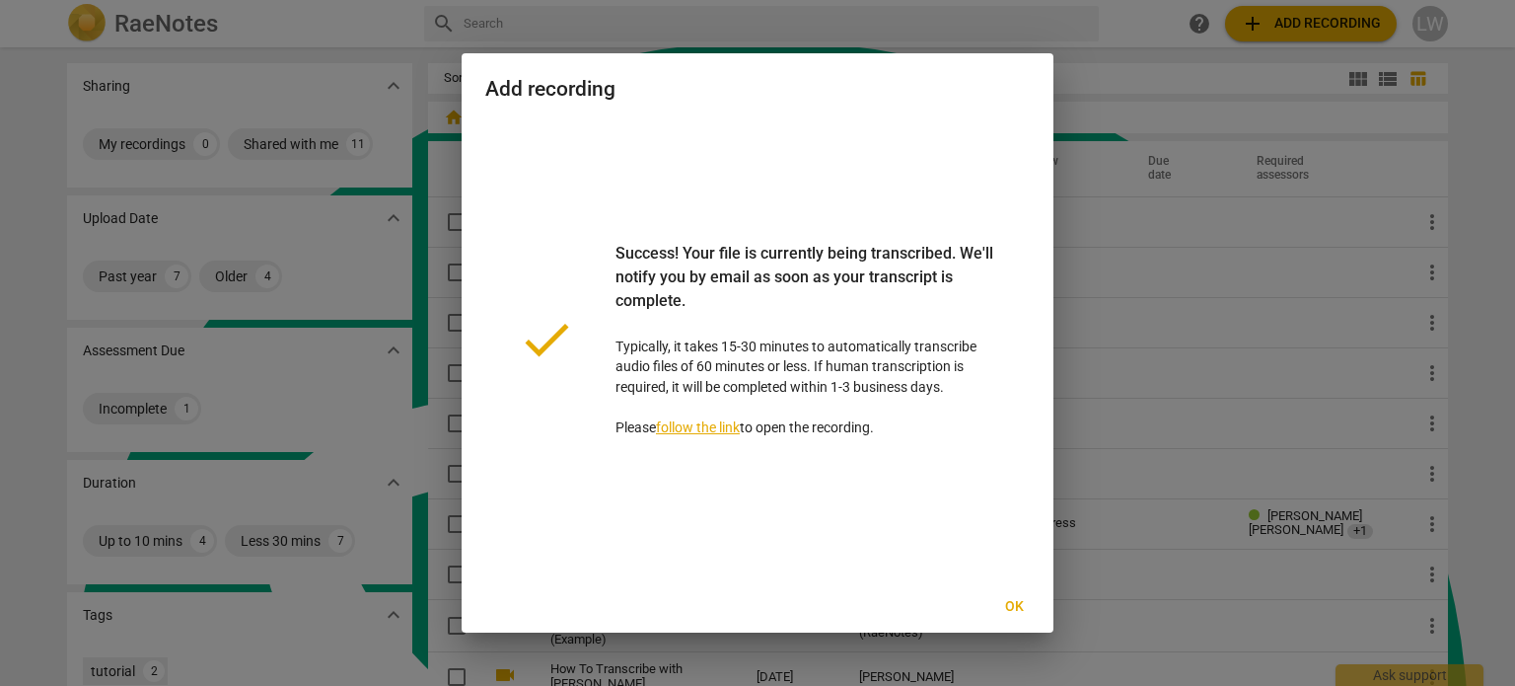
click at [1018, 601] on span "Ok" at bounding box center [1014, 607] width 32 height 20
